Goal: Transaction & Acquisition: Purchase product/service

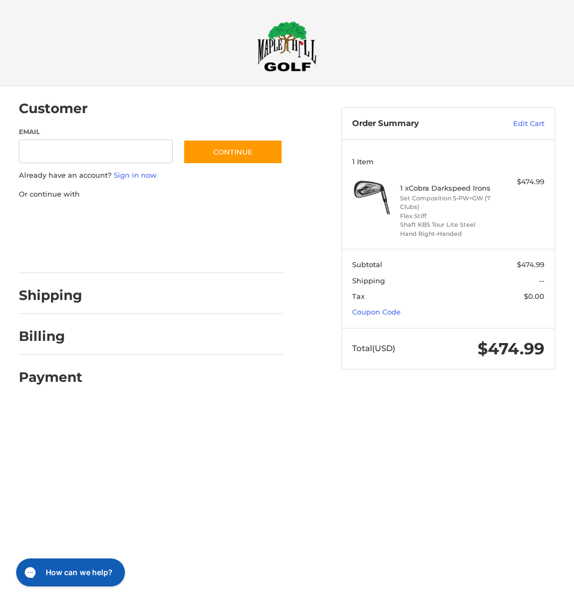
click at [97, 123] on div "Customer" at bounding box center [151, 109] width 265 height 37
click at [123, 173] on link "Sign in now" at bounding box center [135, 175] width 43 height 9
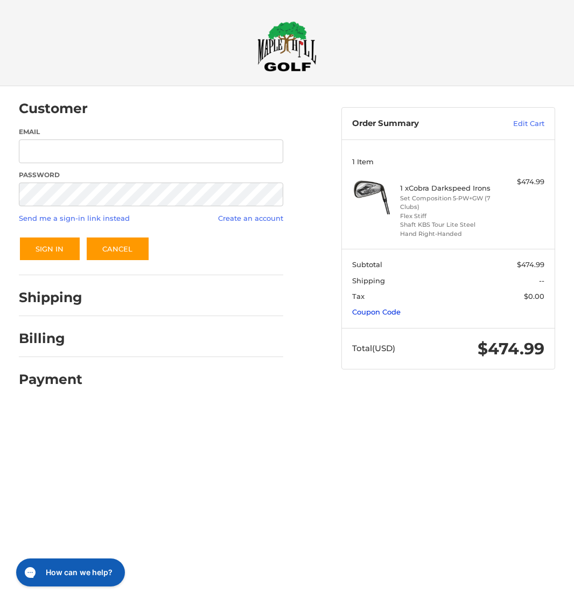
click at [377, 312] on link "Coupon Code" at bounding box center [376, 312] width 48 height 9
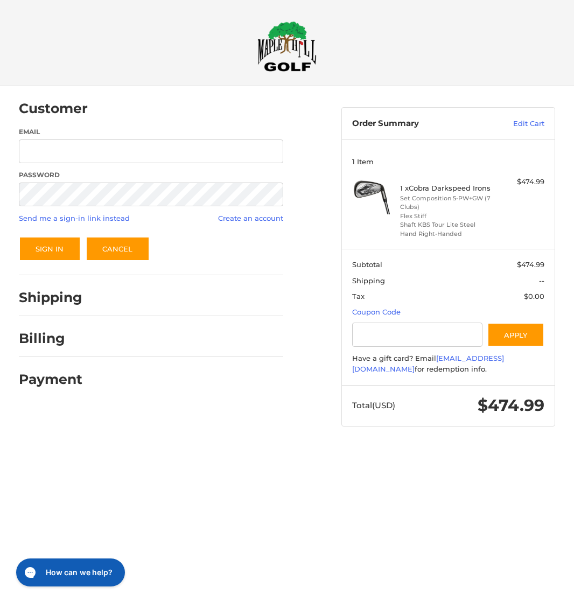
click at [381, 345] on div "Gift Certificate or Coupon Code Apply" at bounding box center [448, 335] width 192 height 25
click at [378, 335] on input "Gift Certificate or Coupon Code" at bounding box center [417, 335] width 130 height 24
type input "*********"
click at [506, 335] on button "Apply" at bounding box center [516, 335] width 57 height 24
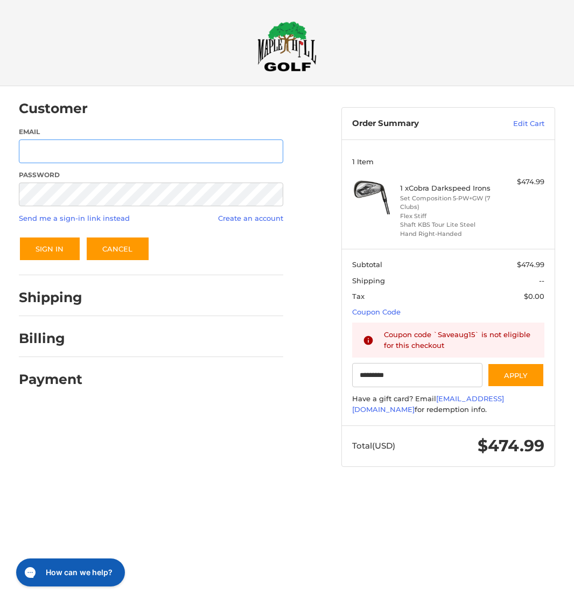
click at [95, 147] on input "Email" at bounding box center [151, 152] width 265 height 24
click at [324, 144] on ol "Customer Returning Customer Email Password Send me a sign-in link instead Creat…" at bounding box center [172, 241] width 307 height 311
